Goal: Task Accomplishment & Management: Use online tool/utility

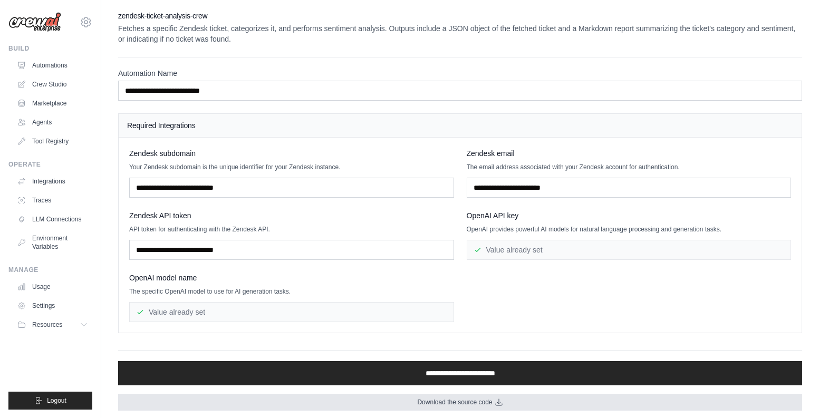
click at [460, 404] on span "Download the source code" at bounding box center [454, 402] width 75 height 8
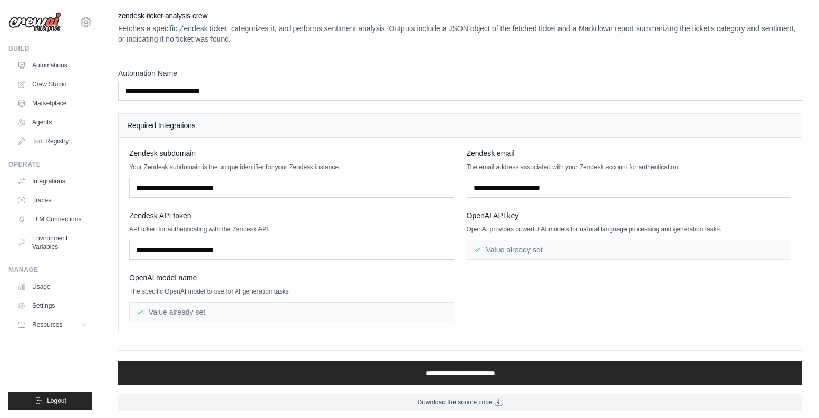
click at [312, 16] on h2 "zendesk-ticket-analysis-crew" at bounding box center [460, 16] width 684 height 11
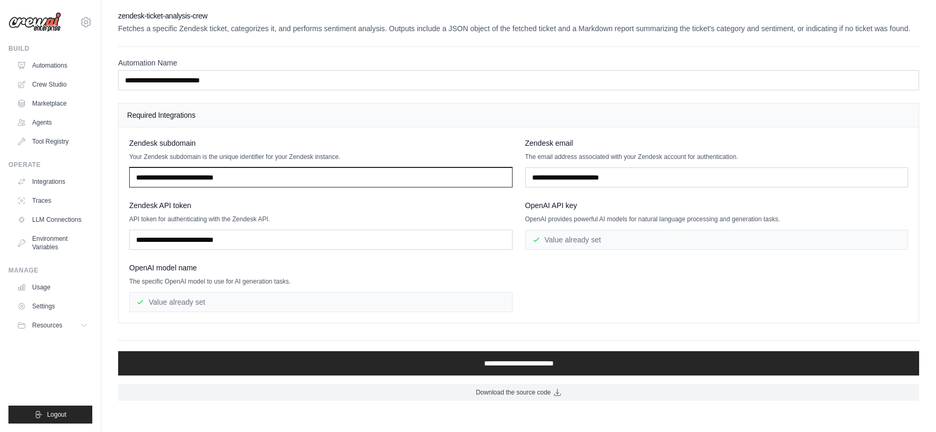
drag, startPoint x: 241, startPoint y: 168, endPoint x: 248, endPoint y: 170, distance: 7.7
click at [242, 169] on input "text" at bounding box center [321, 177] width 384 height 20
click at [262, 174] on input "text" at bounding box center [321, 177] width 384 height 20
click at [274, 143] on div "Zendesk subdomain" at bounding box center [321, 143] width 384 height 11
click at [167, 14] on h2 "zendesk-ticket-analysis-crew" at bounding box center [518, 16] width 801 height 11
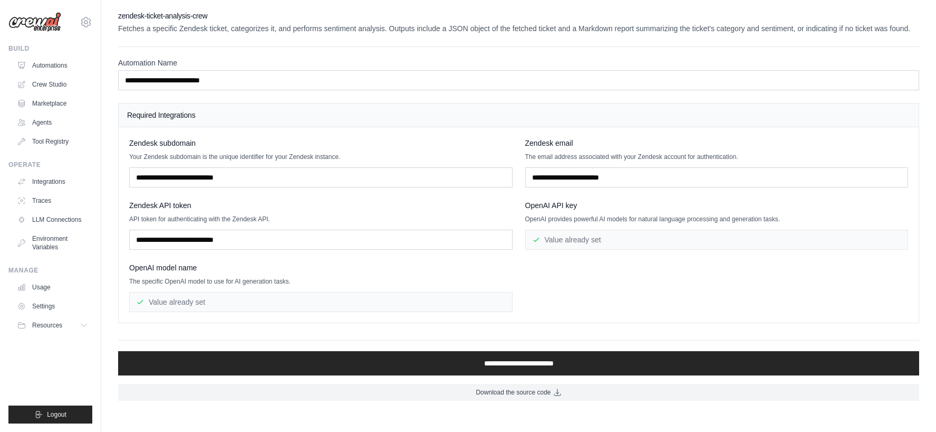
click at [175, 16] on h2 "zendesk-ticket-analysis-crew" at bounding box center [518, 16] width 801 height 11
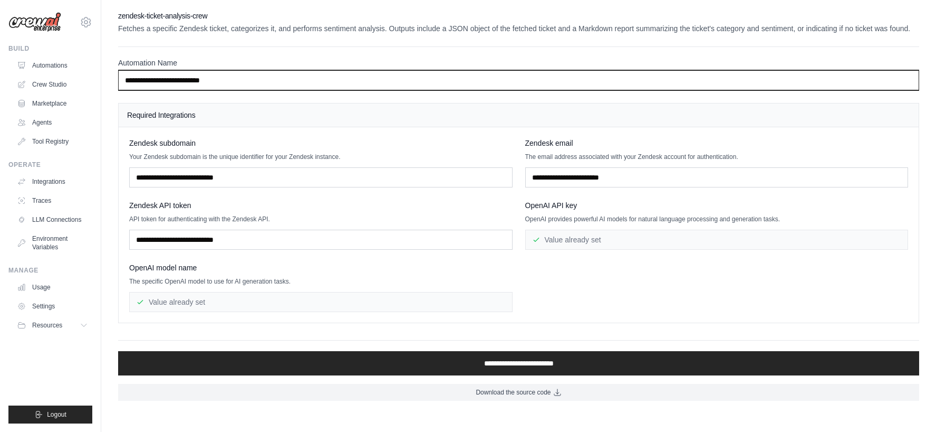
click at [388, 83] on input "**********" at bounding box center [518, 80] width 801 height 20
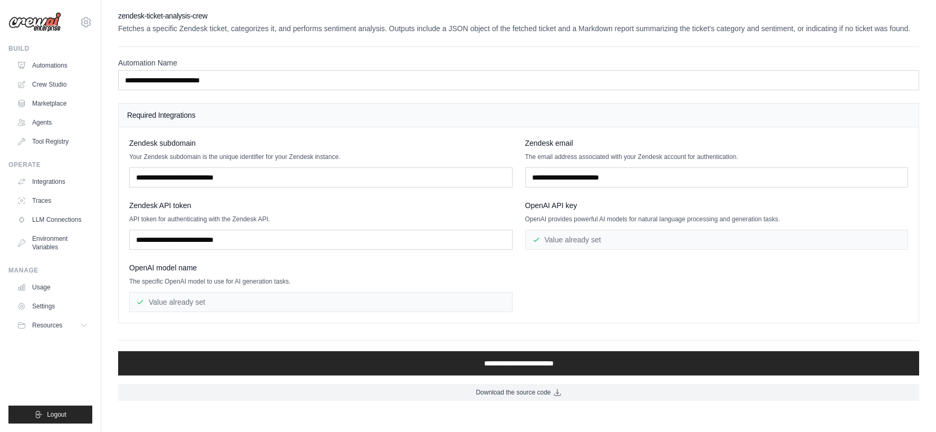
click at [365, 111] on h4 "Required Integrations" at bounding box center [518, 115] width 783 height 11
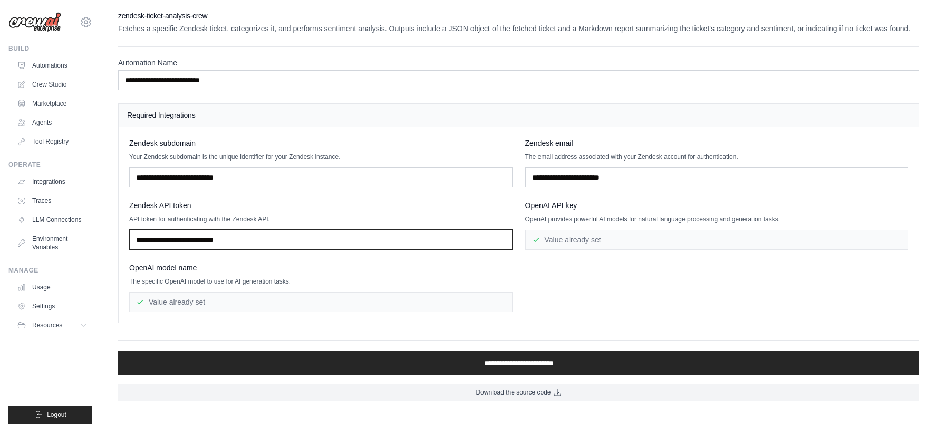
click at [252, 241] on input "text" at bounding box center [321, 239] width 384 height 20
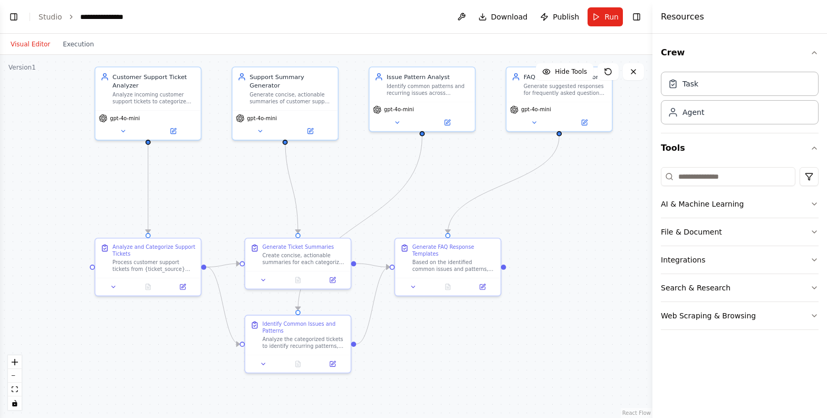
scroll to position [1175, 0]
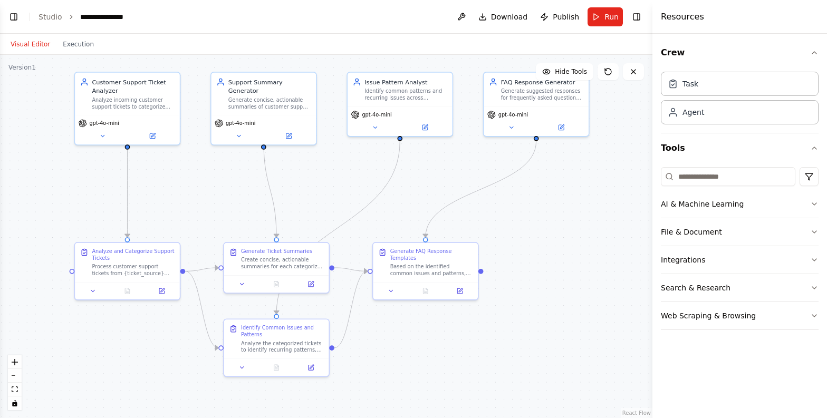
drag, startPoint x: 456, startPoint y: 167, endPoint x: 434, endPoint y: 172, distance: 22.7
click at [434, 172] on div ".deletable-edge-delete-btn { width: 20px; height: 20px; border: 0px solid #ffff…" at bounding box center [326, 236] width 653 height 363
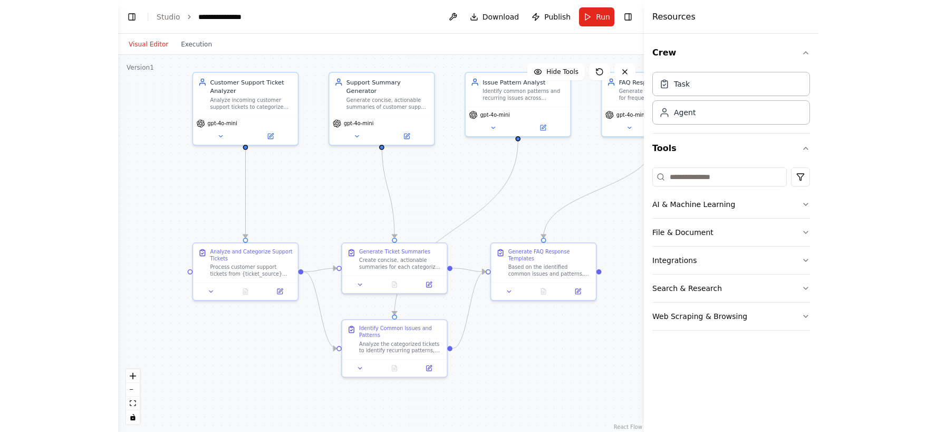
scroll to position [1162, 0]
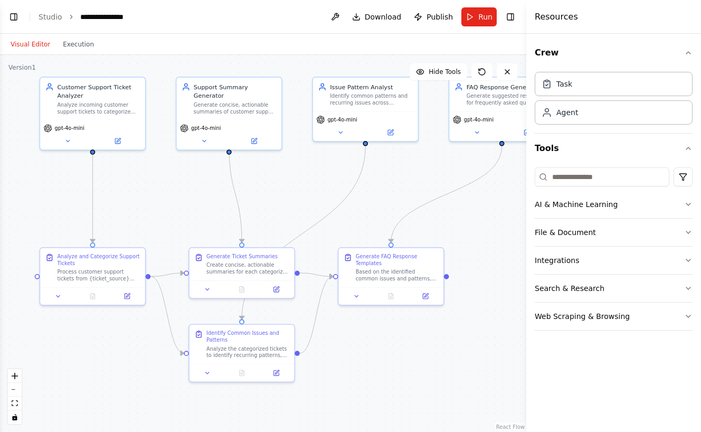
drag, startPoint x: 307, startPoint y: 160, endPoint x: 272, endPoint y: 165, distance: 35.1
click at [272, 165] on div ".deletable-edge-delete-btn { width: 20px; height: 20px; border: 0px solid #ffff…" at bounding box center [263, 243] width 526 height 377
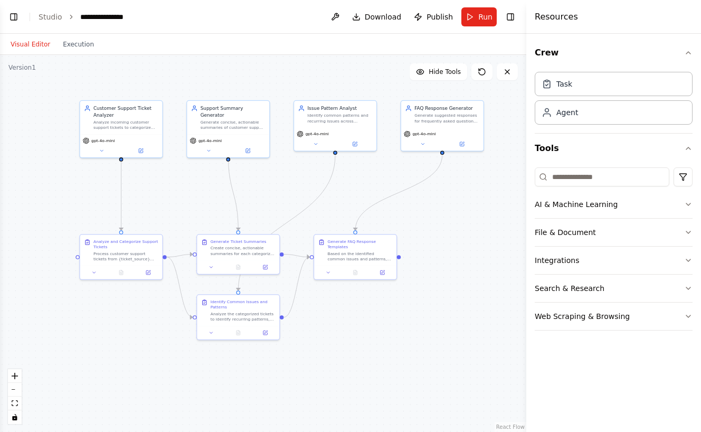
drag, startPoint x: 271, startPoint y: 165, endPoint x: 253, endPoint y: 170, distance: 18.7
click at [253, 170] on div ".deletable-edge-delete-btn { width: 20px; height: 20px; border: 0px solid #ffff…" at bounding box center [263, 243] width 526 height 377
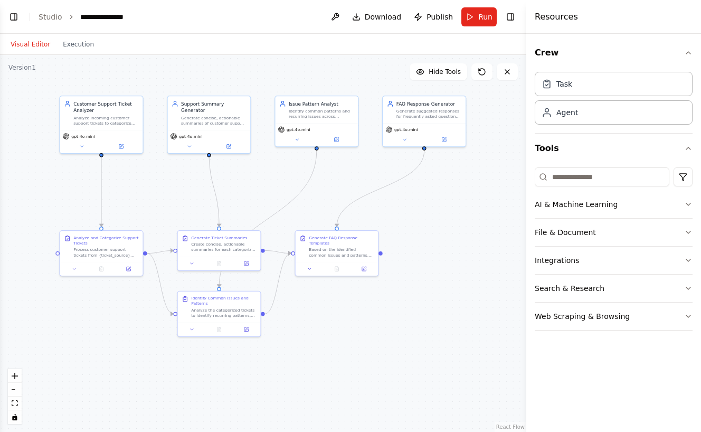
drag, startPoint x: 257, startPoint y: 167, endPoint x: 248, endPoint y: 161, distance: 11.1
click at [248, 161] on div ".deletable-edge-delete-btn { width: 20px; height: 20px; border: 0px solid #ffff…" at bounding box center [263, 243] width 526 height 377
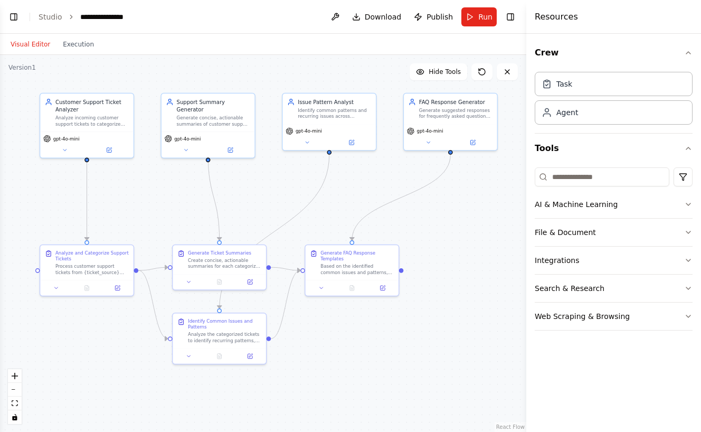
drag, startPoint x: 254, startPoint y: 165, endPoint x: 257, endPoint y: 169, distance: 5.6
click at [257, 170] on div ".deletable-edge-delete-btn { width: 20px; height: 20px; border: 0px solid #ffff…" at bounding box center [263, 243] width 526 height 377
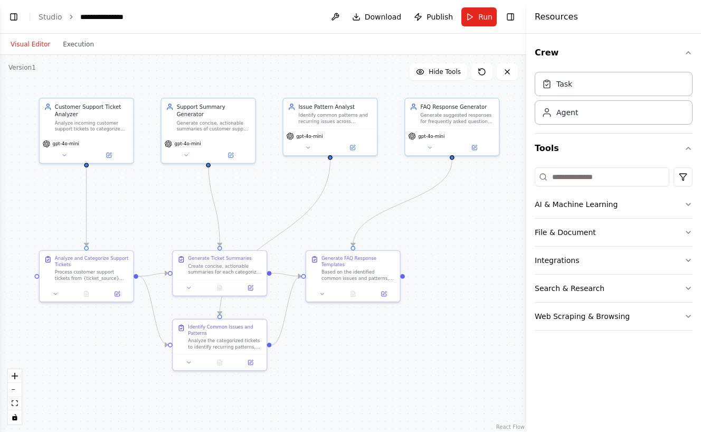
drag, startPoint x: 259, startPoint y: 167, endPoint x: 259, endPoint y: 173, distance: 5.8
click at [259, 173] on div ".deletable-edge-delete-btn { width: 20px; height: 20px; border: 0px solid #ffff…" at bounding box center [263, 243] width 526 height 377
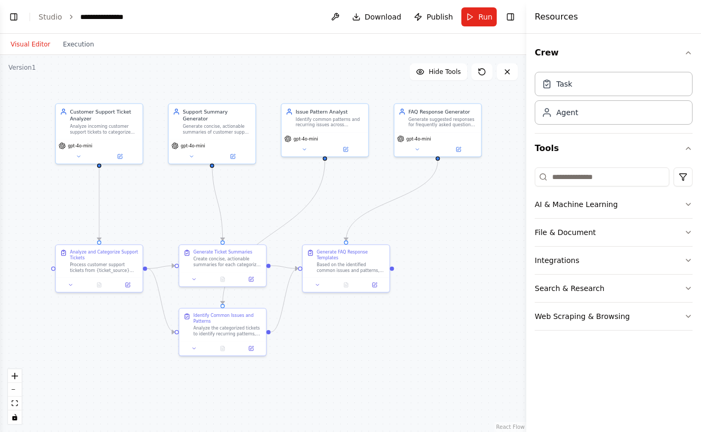
click at [252, 172] on div ".deletable-edge-delete-btn { width: 20px; height: 20px; border: 0px solid #ffff…" at bounding box center [263, 243] width 526 height 377
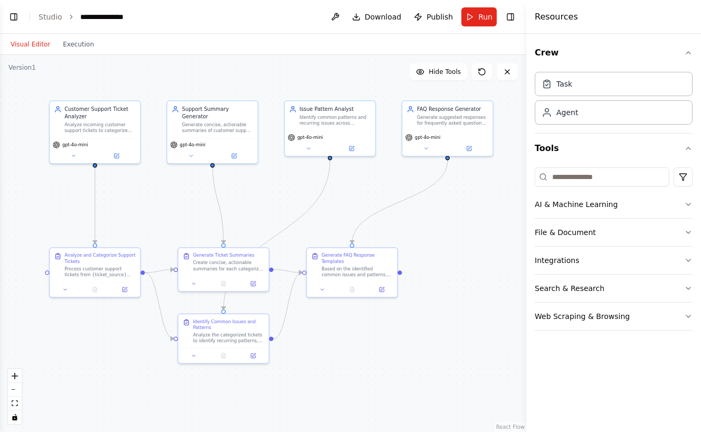
click at [255, 171] on div ".deletable-edge-delete-btn { width: 20px; height: 20px; border: 0px solid #ffff…" at bounding box center [263, 243] width 526 height 377
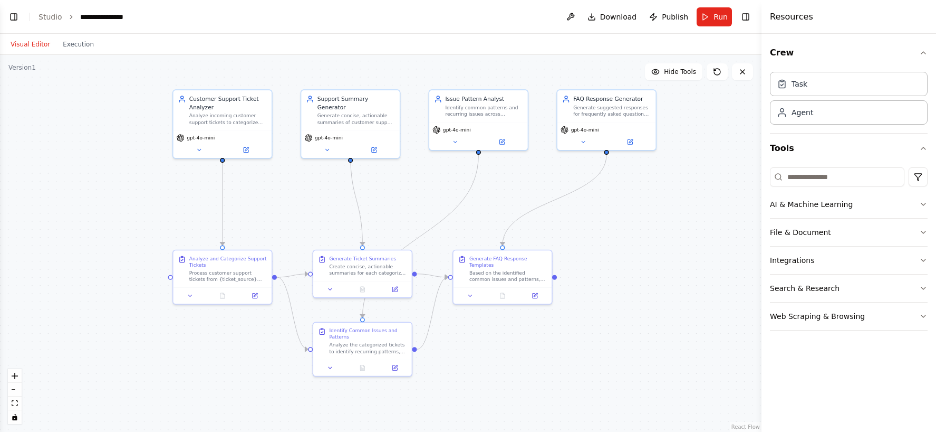
drag, startPoint x: 276, startPoint y: 75, endPoint x: 417, endPoint y: 71, distance: 140.9
click at [417, 71] on div ".deletable-edge-delete-btn { width: 20px; height: 20px; border: 0px solid #ffff…" at bounding box center [381, 243] width 762 height 377
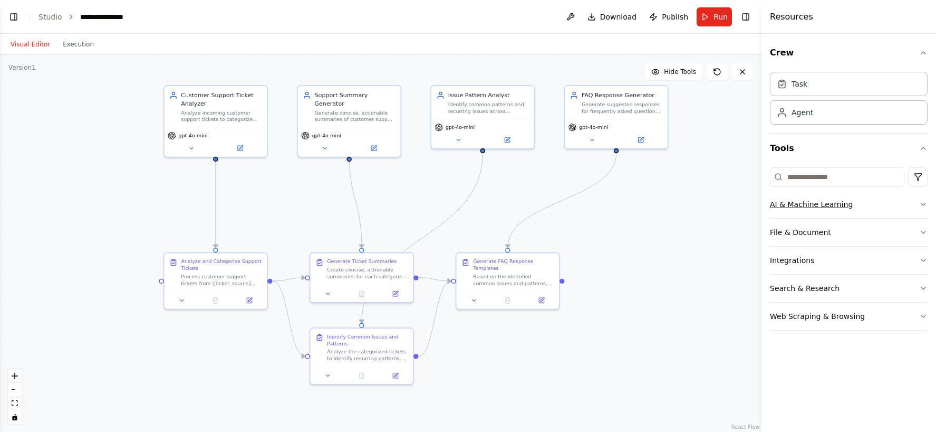
click at [827, 202] on button "AI & Machine Learning" at bounding box center [849, 203] width 158 height 27
click at [826, 199] on button "AI & Machine Learning" at bounding box center [849, 203] width 158 height 27
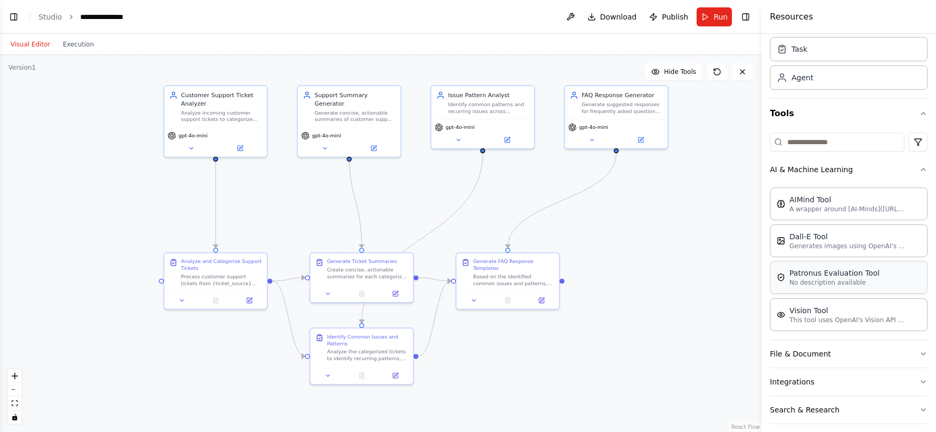
scroll to position [72, 0]
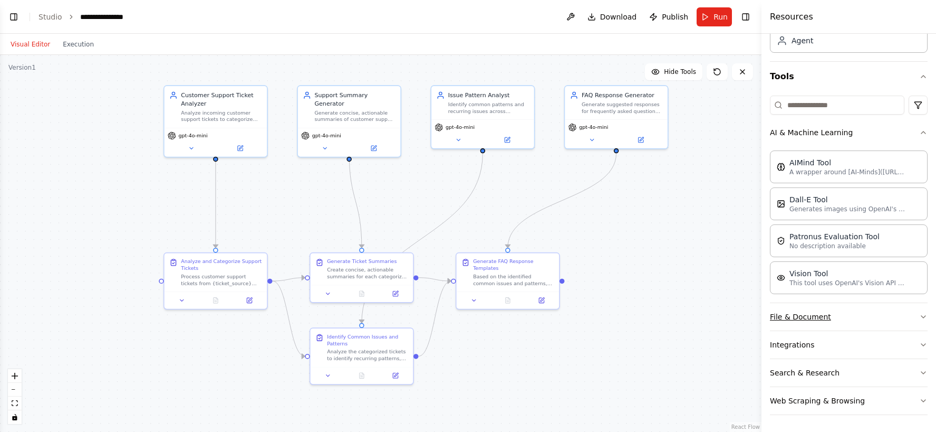
click at [827, 320] on button "File & Document" at bounding box center [849, 316] width 158 height 27
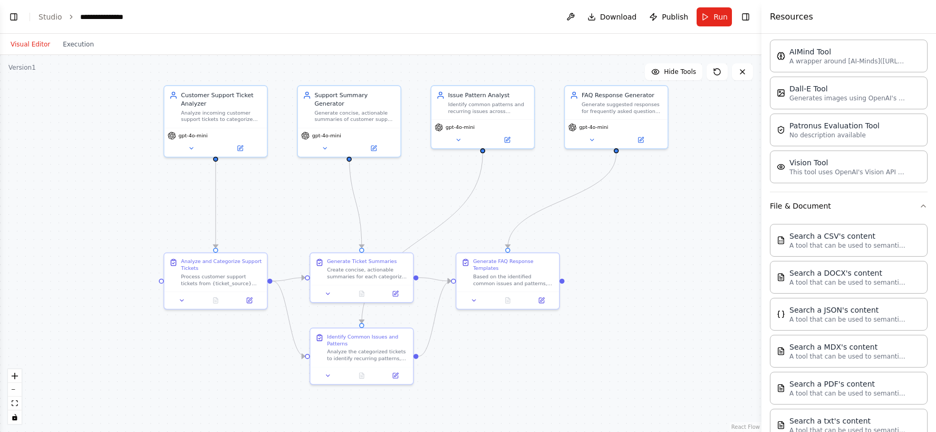
scroll to position [339, 0]
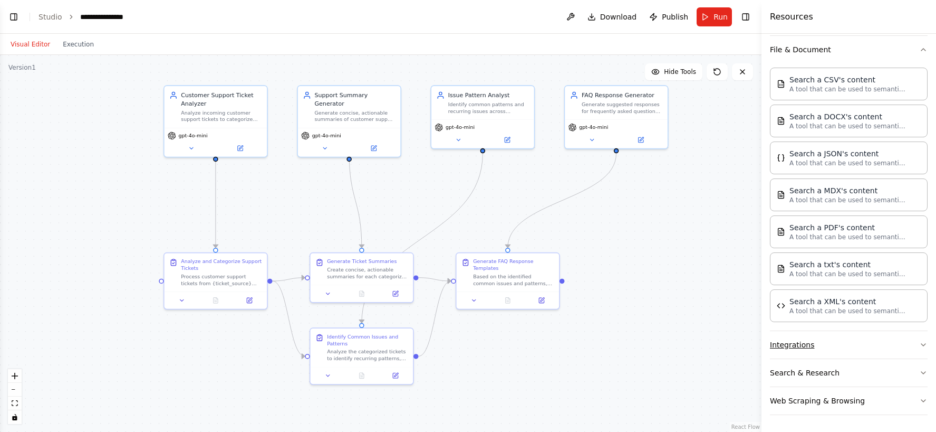
click at [809, 350] on button "Integrations" at bounding box center [849, 344] width 158 height 27
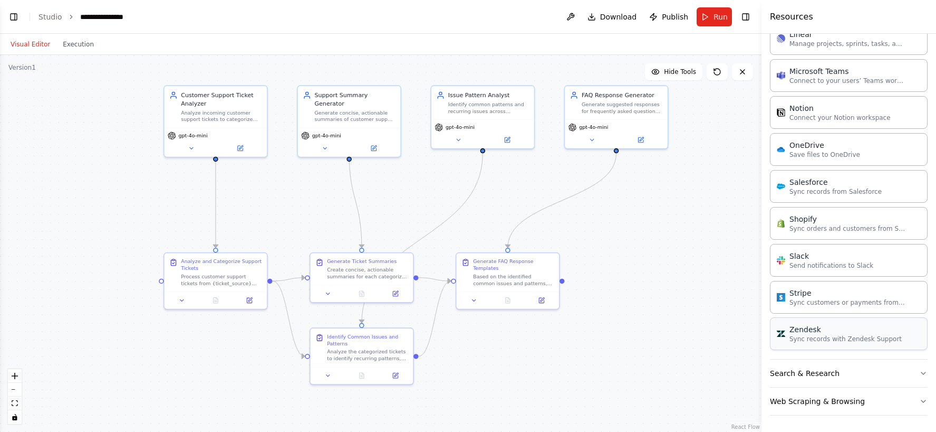
scroll to position [1086, 0]
click at [827, 385] on button "Search & Research" at bounding box center [849, 372] width 158 height 27
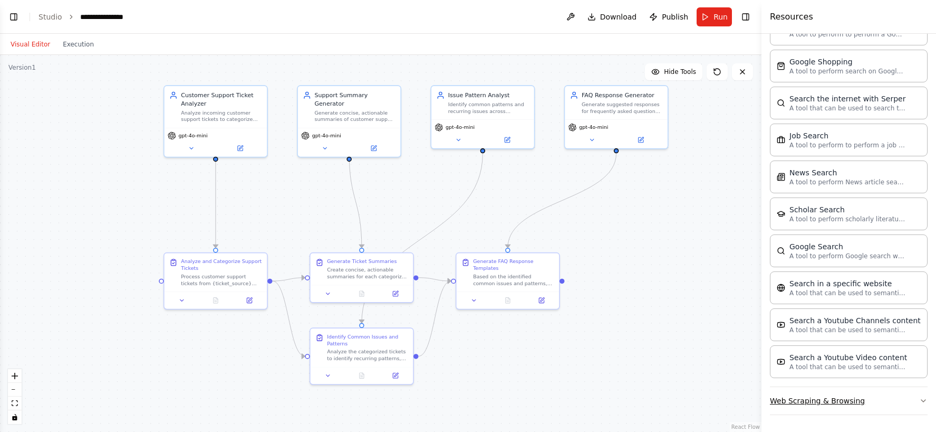
click at [821, 408] on button "Web Scraping & Browsing" at bounding box center [849, 400] width 158 height 27
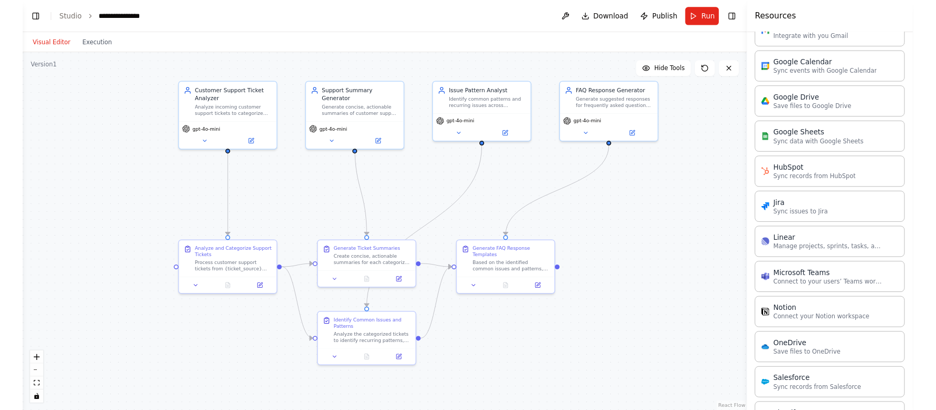
scroll to position [855, 0]
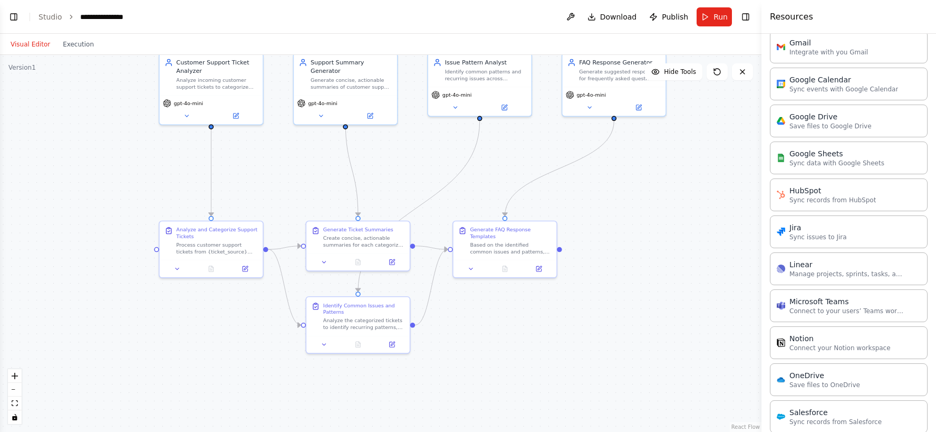
drag, startPoint x: 90, startPoint y: 154, endPoint x: 84, endPoint y: 121, distance: 32.6
click at [84, 121] on div ".deletable-edge-delete-btn { width: 20px; height: 20px; border: 0px solid #ffff…" at bounding box center [381, 243] width 762 height 377
click at [84, 141] on div ".deletable-edge-delete-btn { width: 20px; height: 20px; border: 0px solid #ffff…" at bounding box center [381, 243] width 762 height 377
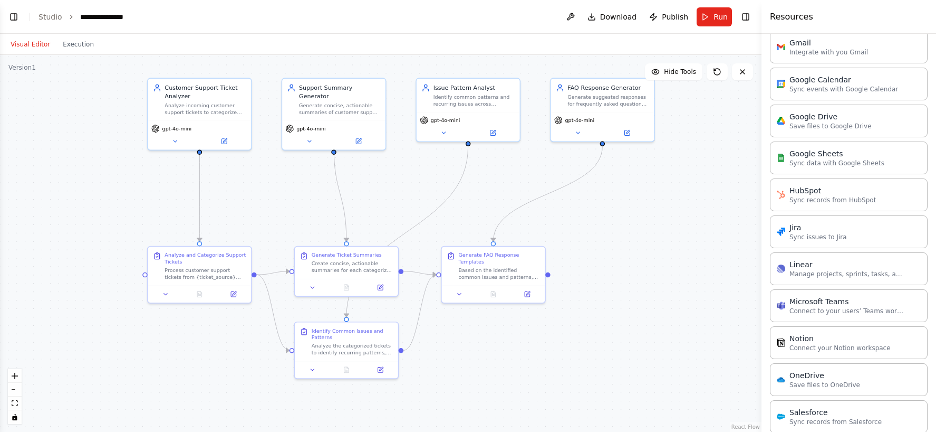
drag, startPoint x: 83, startPoint y: 141, endPoint x: 72, endPoint y: 162, distance: 24.1
click at [72, 162] on div ".deletable-edge-delete-btn { width: 20px; height: 20px; border: 0px solid #ffff…" at bounding box center [381, 243] width 762 height 377
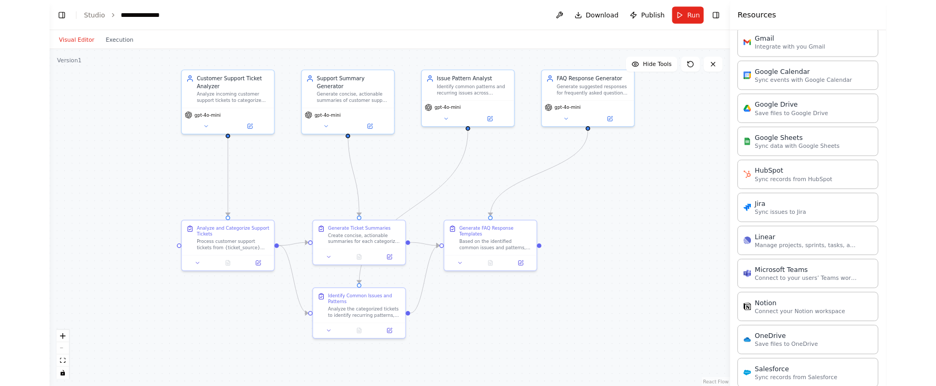
scroll to position [1175, 0]
